Goal: Check status: Check status

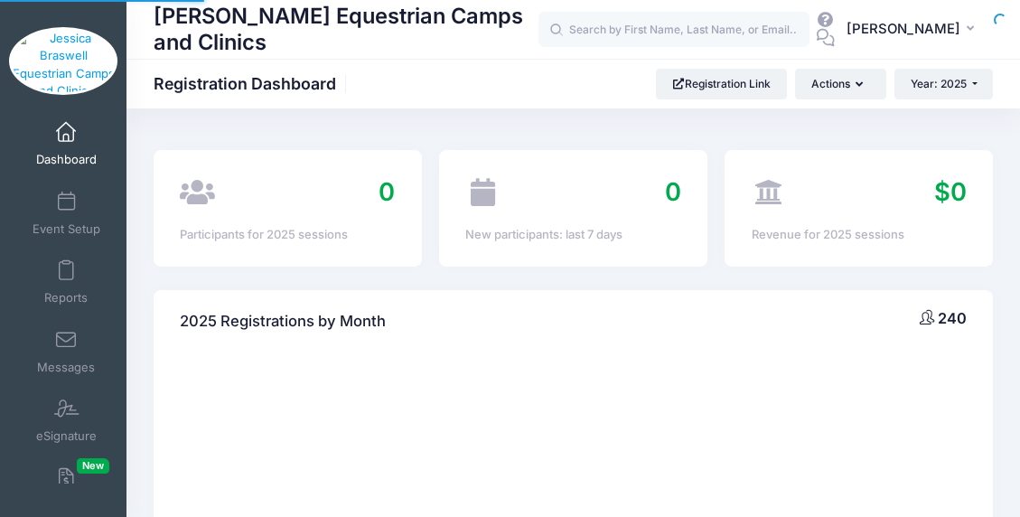
select select
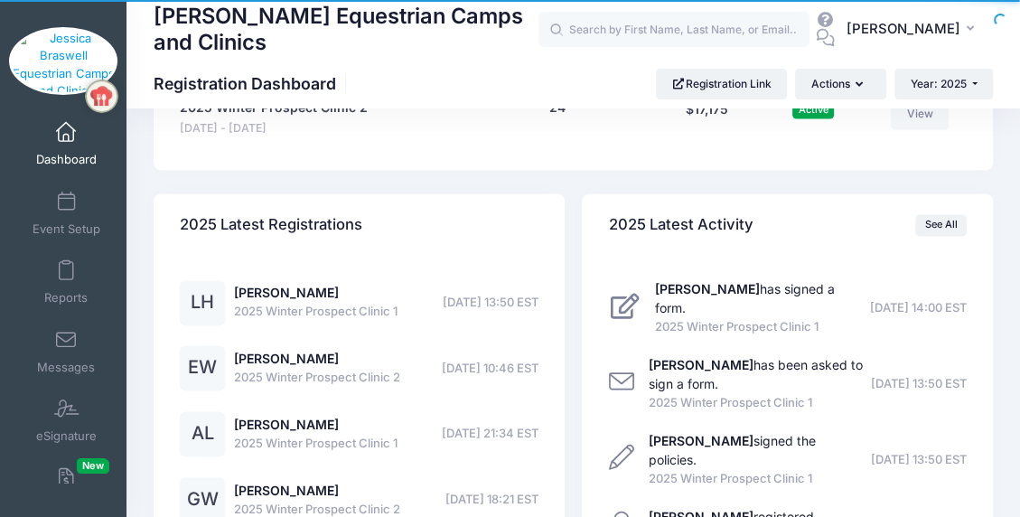
scroll to position [1897, 0]
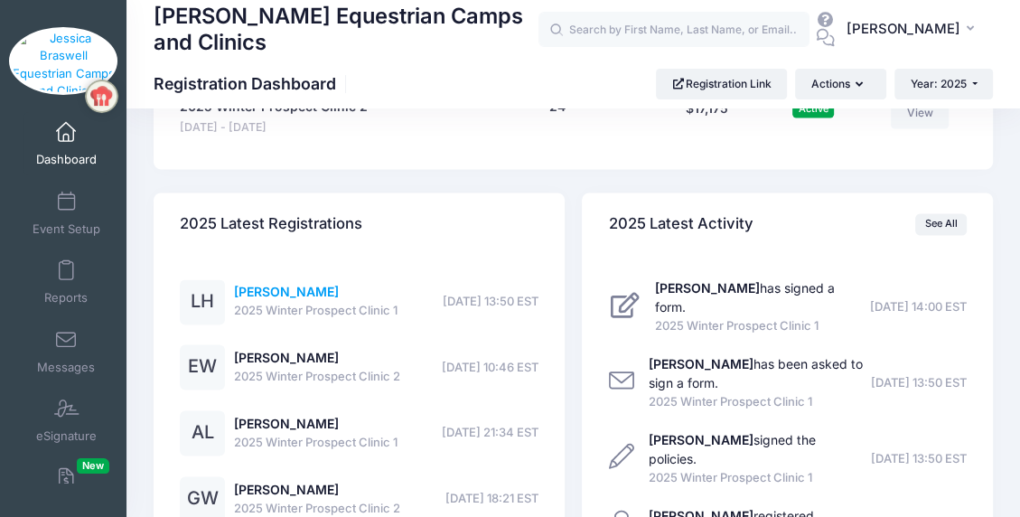
click at [278, 284] on link "[PERSON_NAME]" at bounding box center [286, 291] width 105 height 15
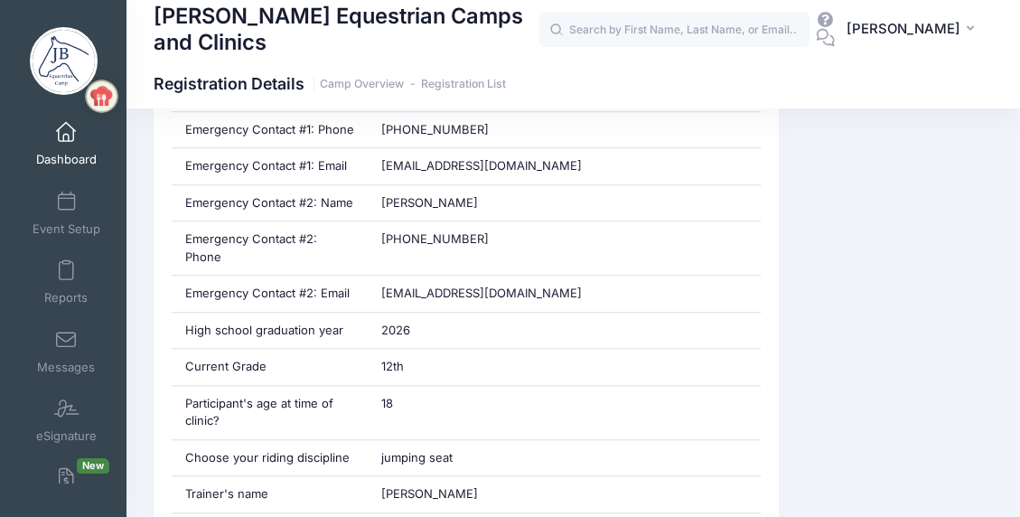
scroll to position [993, 0]
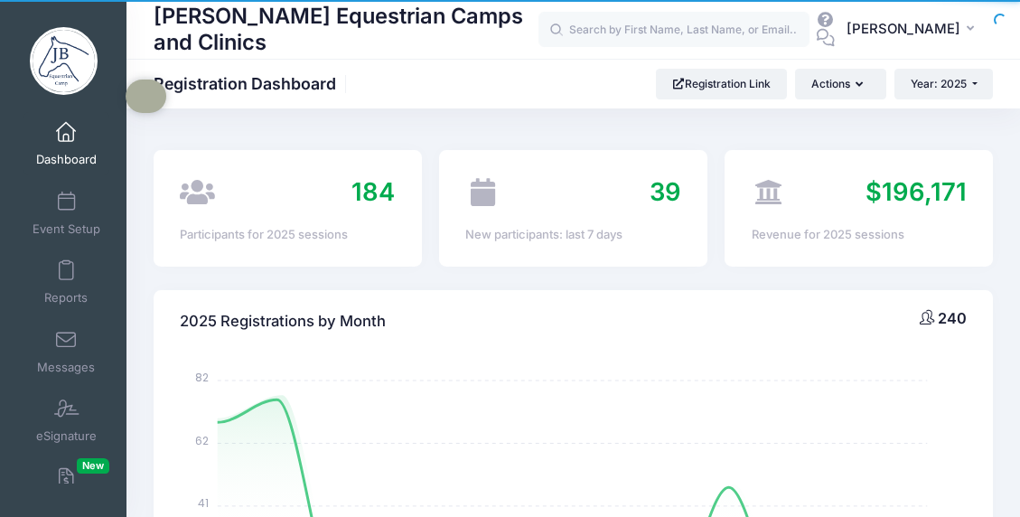
select select
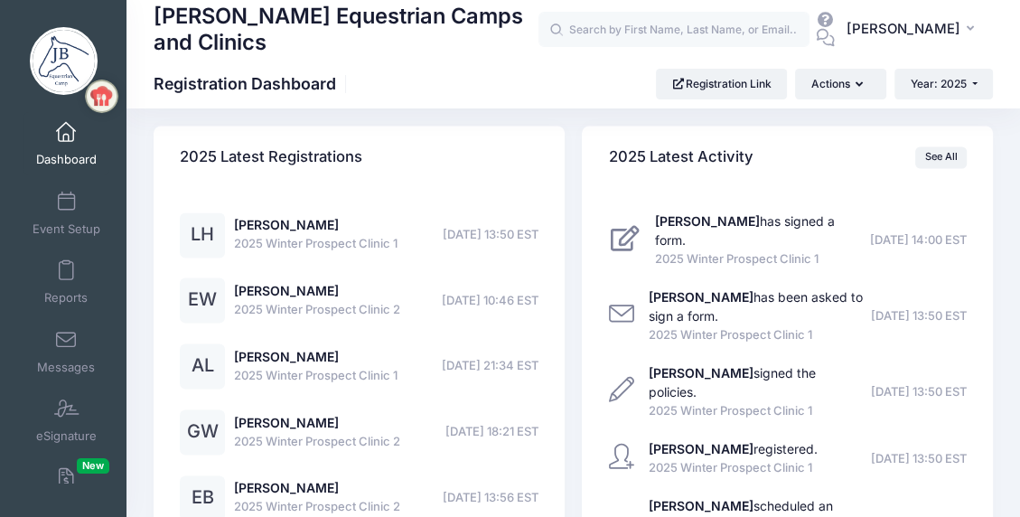
scroll to position [1897, 0]
